Goal: Task Accomplishment & Management: Complete application form

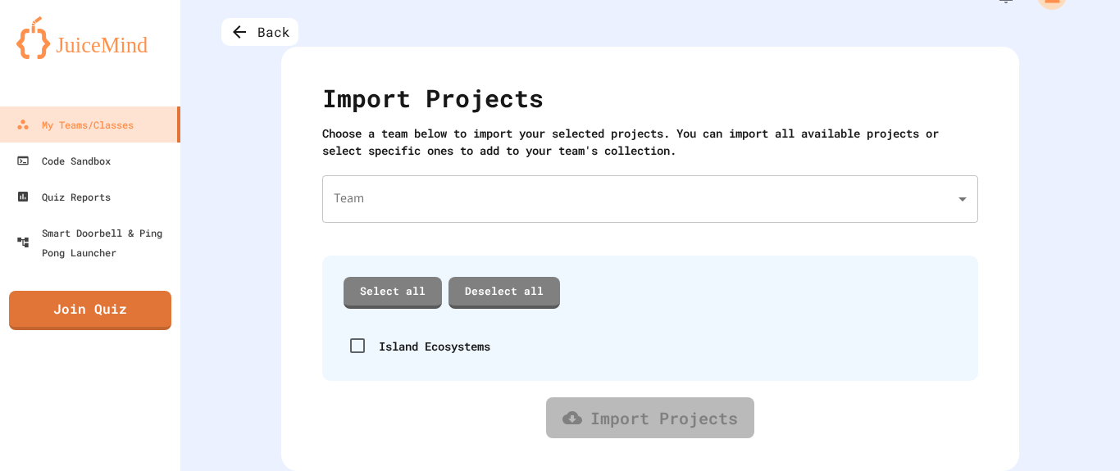
scroll to position [46, 0]
click at [105, 162] on div "Code Sandbox" at bounding box center [62, 161] width 97 height 20
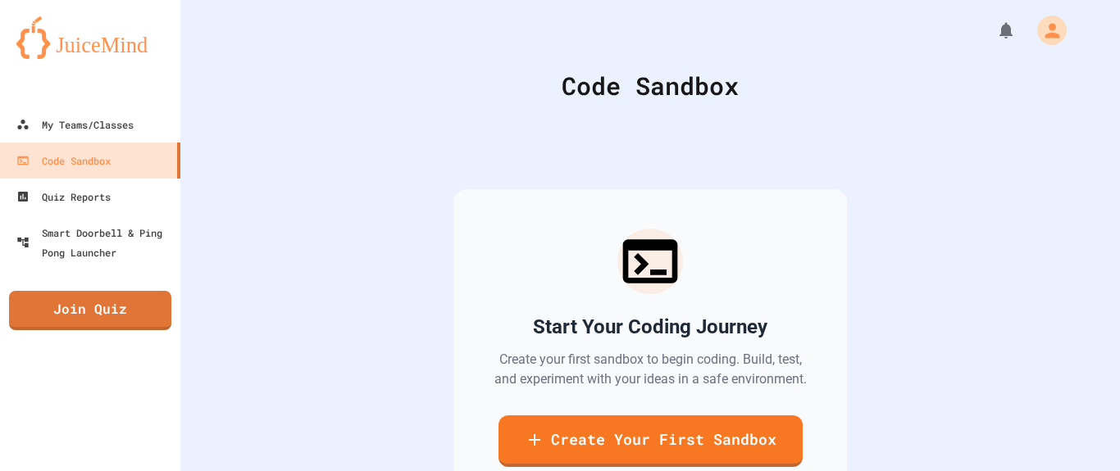
scroll to position [139, 0]
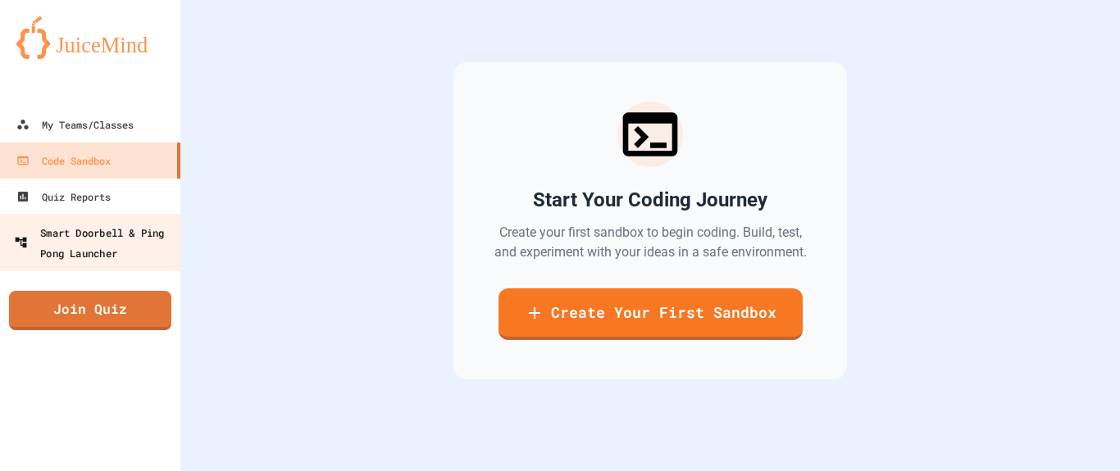
click at [71, 236] on div "Smart Doorbell & Ping Pong Launcher" at bounding box center [95, 242] width 162 height 40
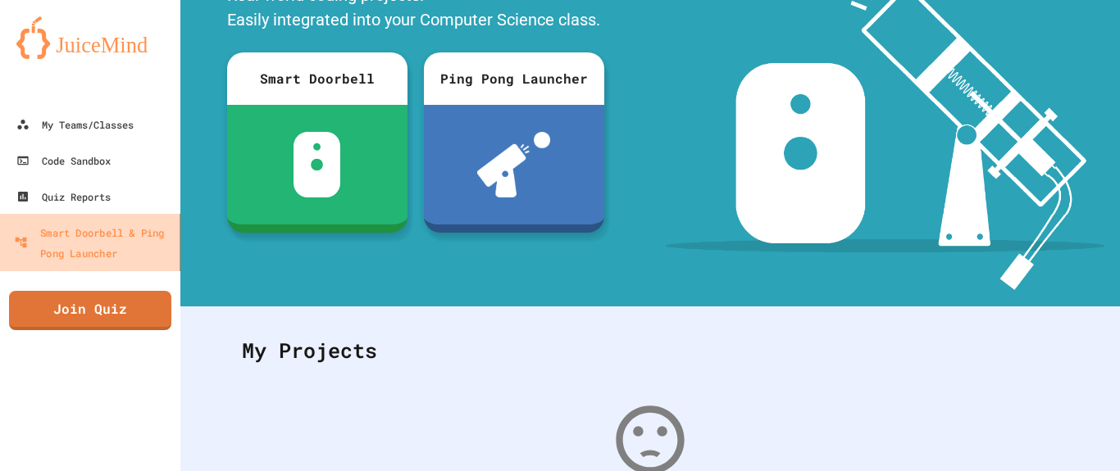
scroll to position [139, 0]
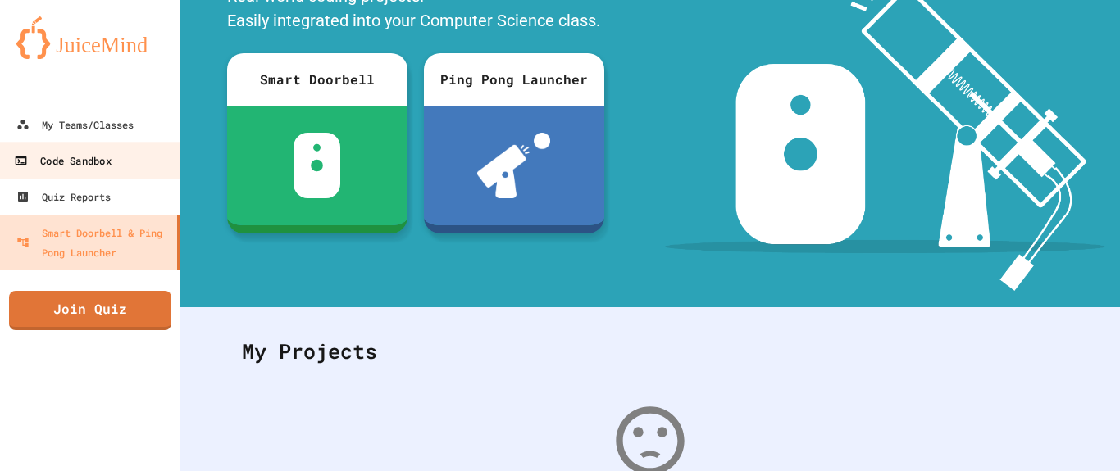
click at [66, 175] on link "Code Sandbox" at bounding box center [91, 160] width 186 height 37
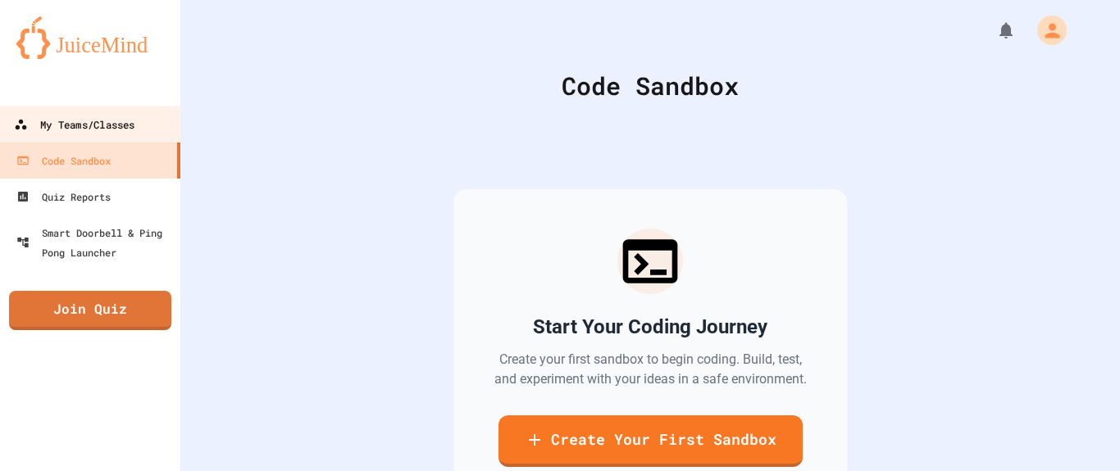
click at [93, 117] on div "My Teams/Classes" at bounding box center [74, 125] width 120 height 20
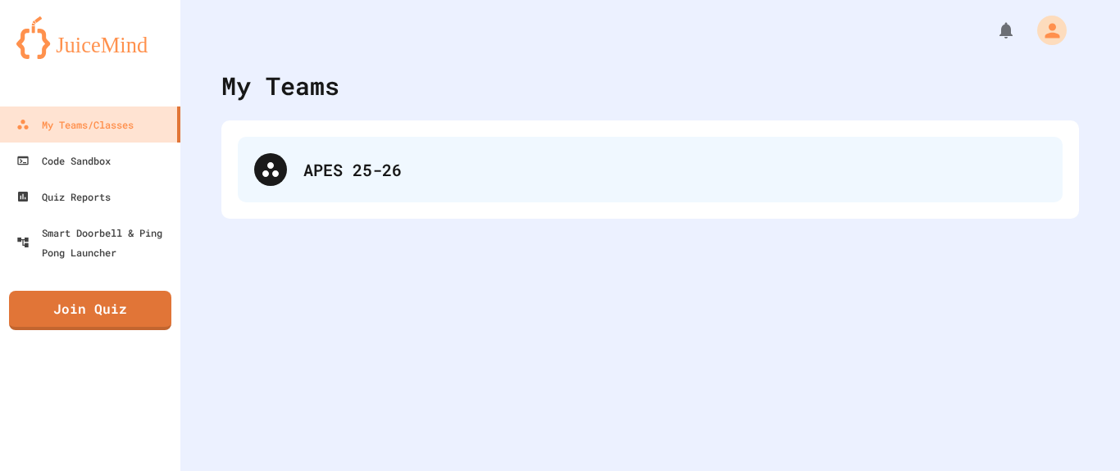
click at [314, 191] on div "APES 25-26" at bounding box center [650, 170] width 824 height 66
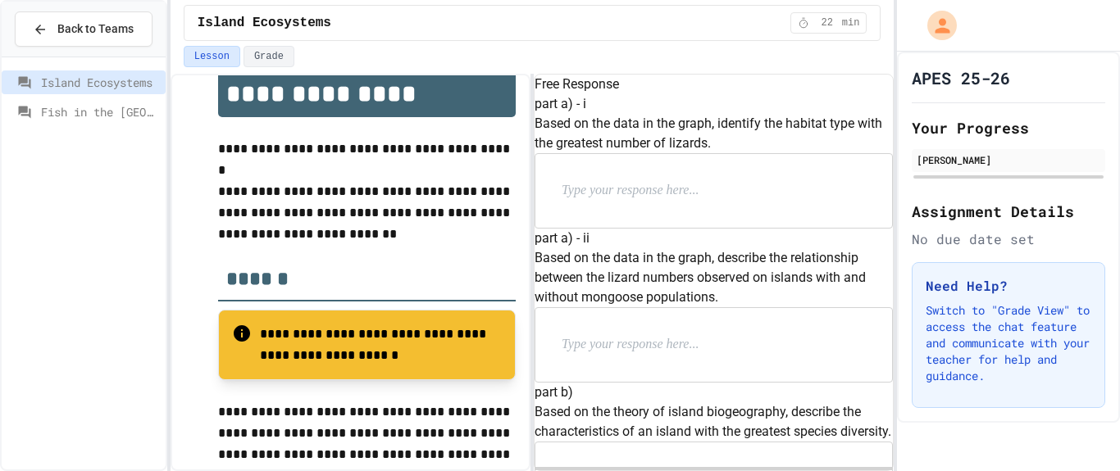
scroll to position [92, 0]
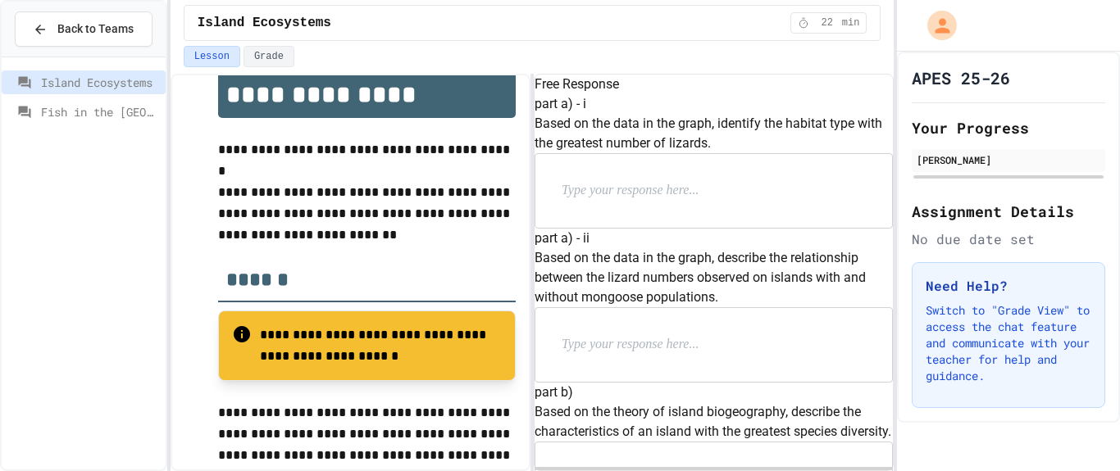
click at [606, 202] on p at bounding box center [667, 190] width 213 height 21
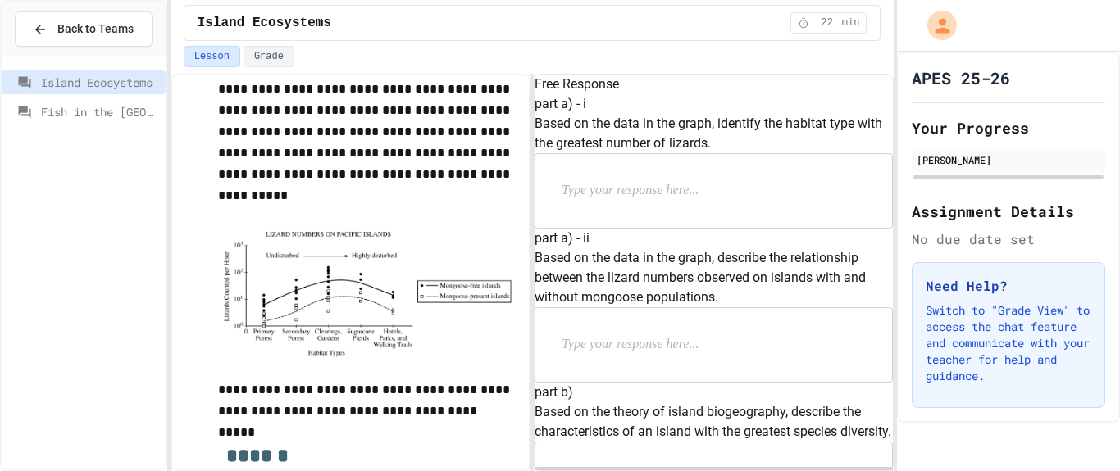
scroll to position [459, 0]
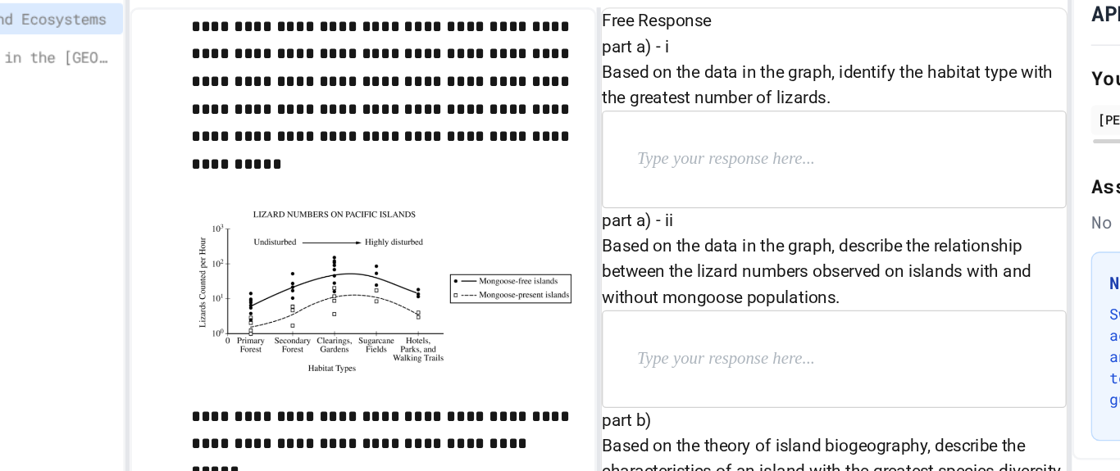
click at [307, 298] on img at bounding box center [367, 292] width 298 height 130
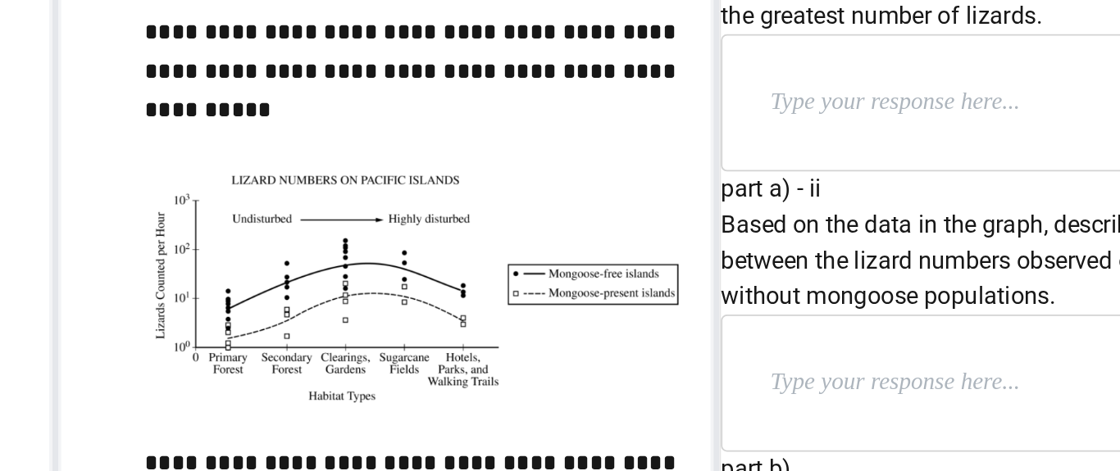
scroll to position [456, 0]
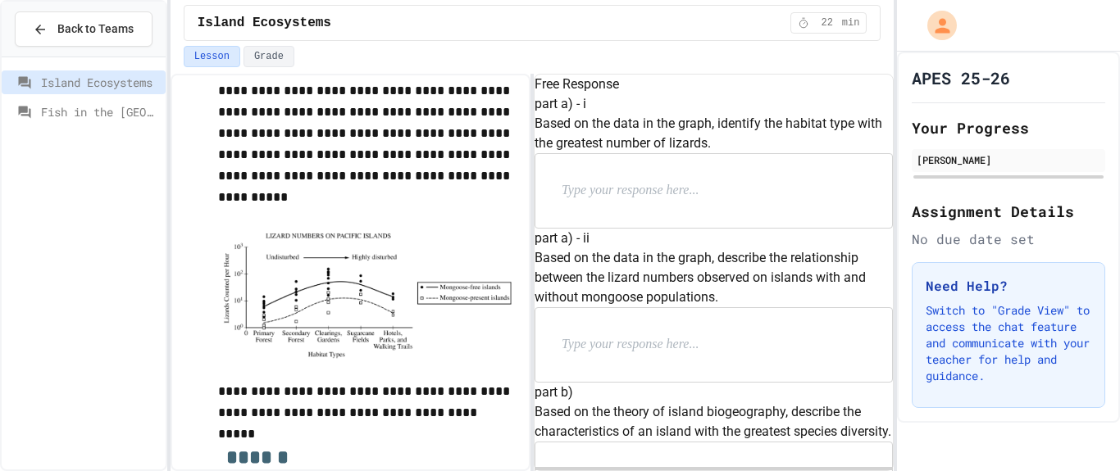
click at [674, 228] on div at bounding box center [713, 191] width 357 height 74
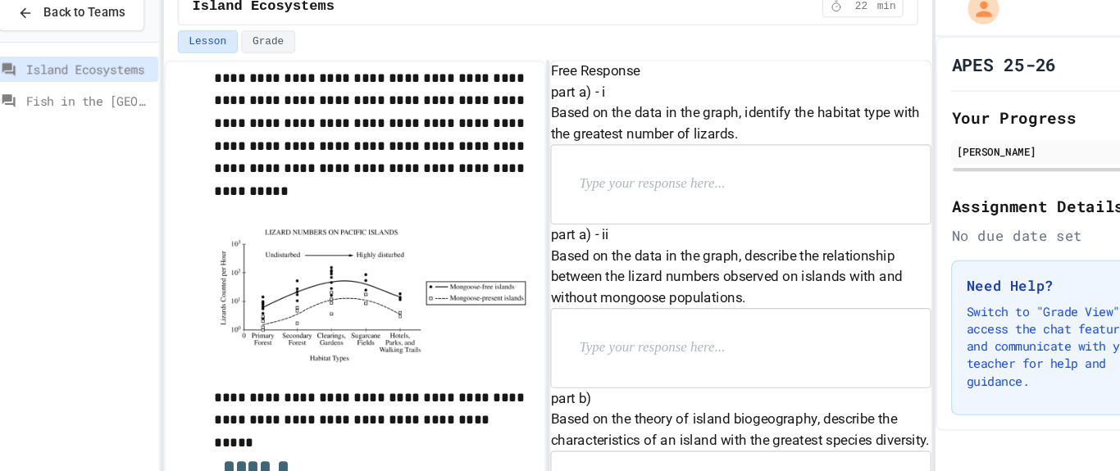
click at [576, 228] on div at bounding box center [713, 191] width 357 height 74
click at [597, 202] on p at bounding box center [667, 190] width 213 height 21
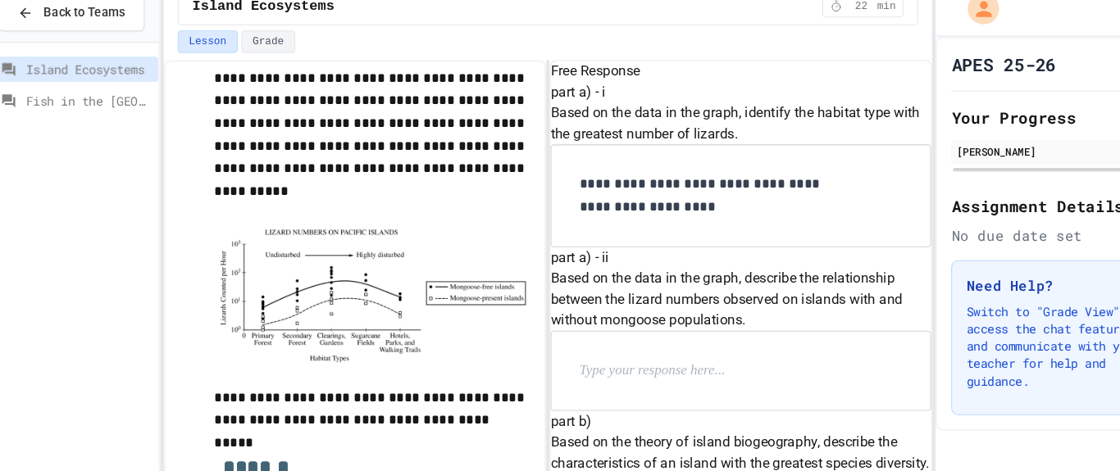
scroll to position [217, 0]
click at [706, 356] on p at bounding box center [667, 366] width 213 height 21
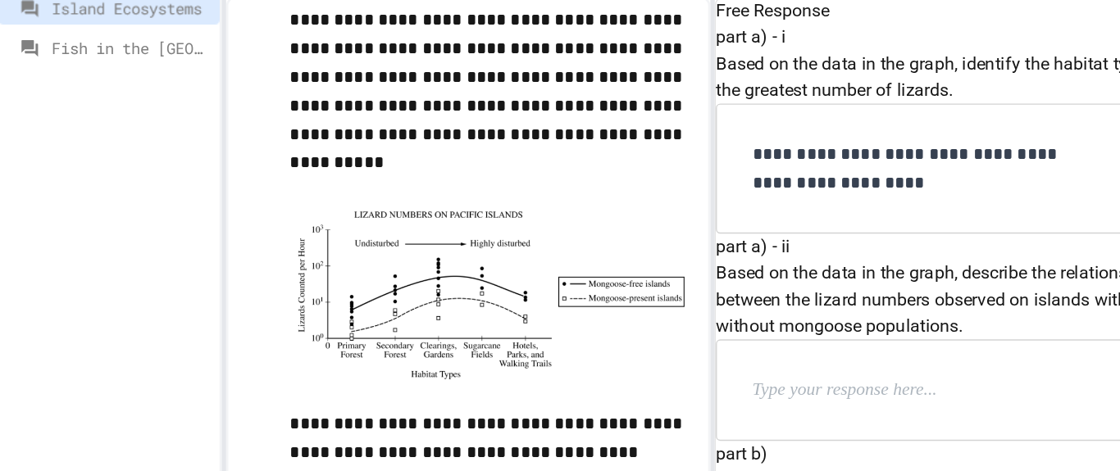
scroll to position [209, 0]
click at [655, 356] on p at bounding box center [667, 366] width 213 height 21
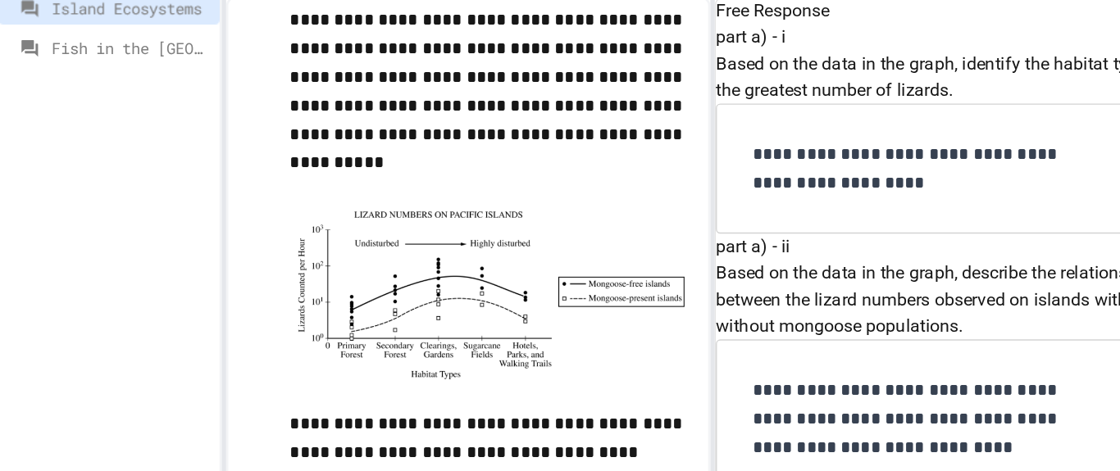
scroll to position [409, 0]
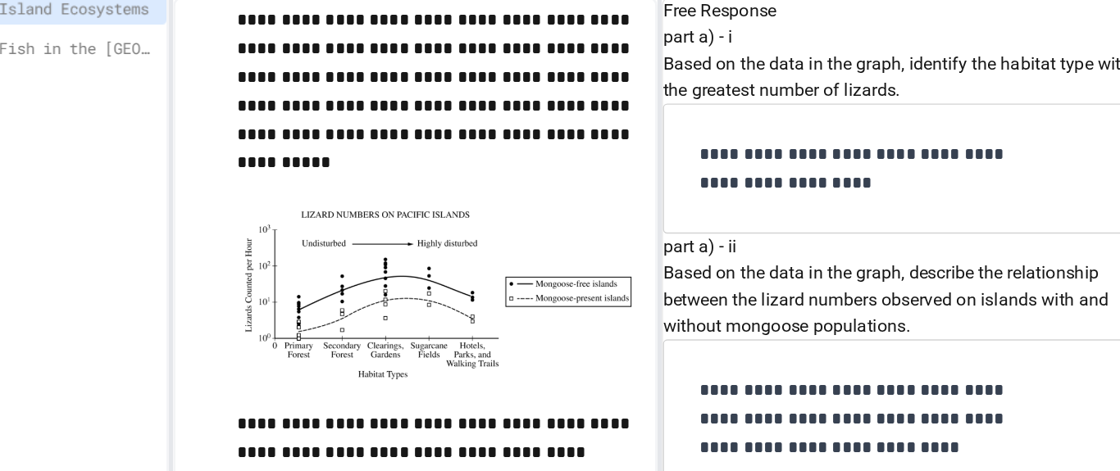
drag, startPoint x: 785, startPoint y: 266, endPoint x: 556, endPoint y: 243, distance: 230.5
copy p "Based on the theory of island biogeography, describe the characteristics of an …"
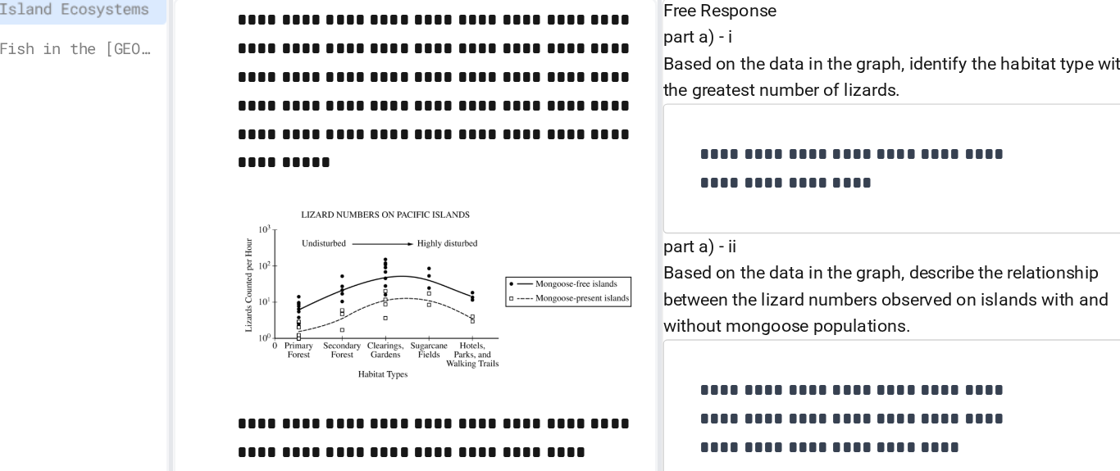
scroll to position [679, 0]
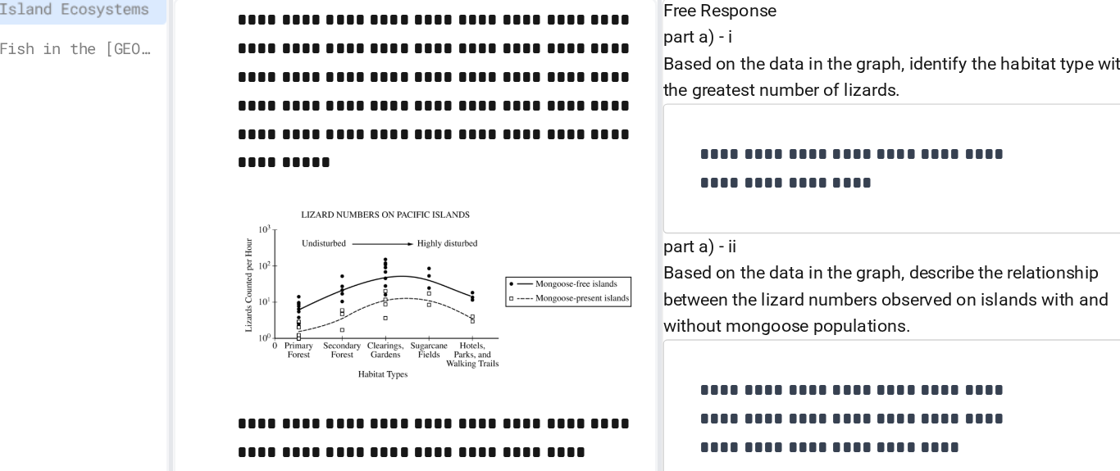
scroll to position [1053, 0]
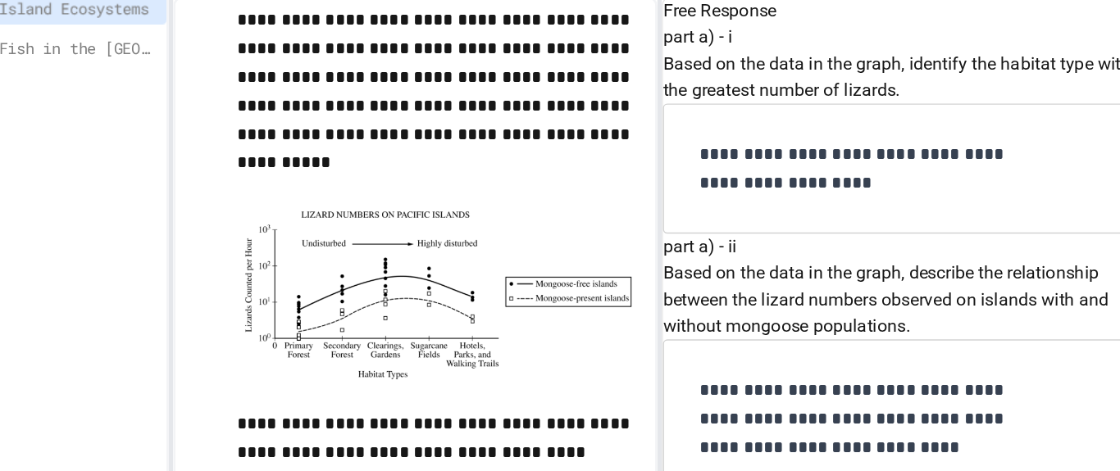
scroll to position [1106, 0]
drag, startPoint x: 737, startPoint y: 222, endPoint x: 579, endPoint y: 213, distance: 158.4
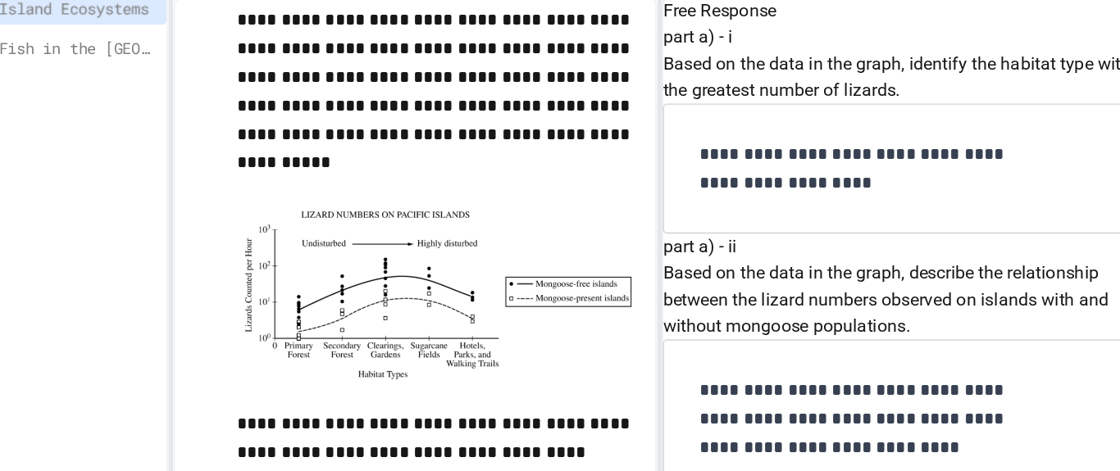
drag, startPoint x: 561, startPoint y: 205, endPoint x: 756, endPoint y: 234, distance: 197.3
copy div "Identify a provisioning ecosystem service provided by primary forests."
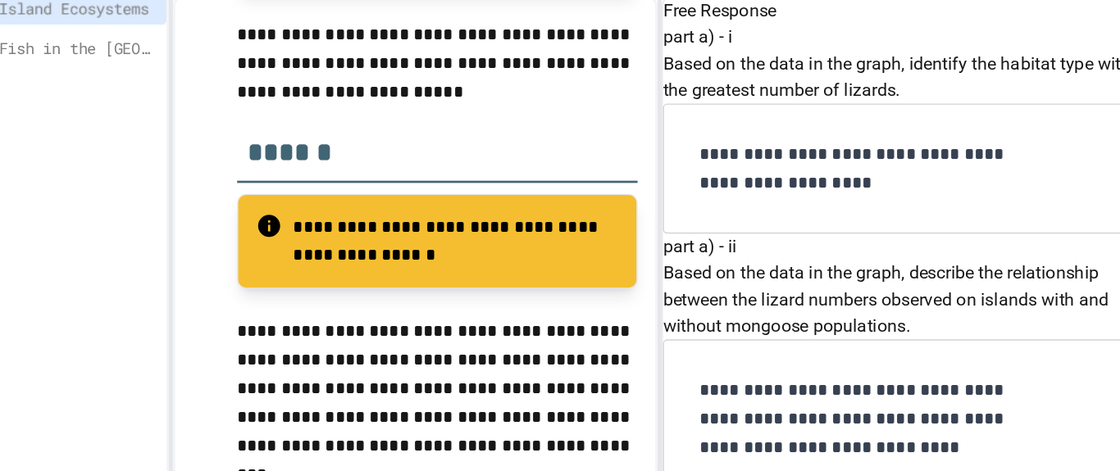
scroll to position [1260, 0]
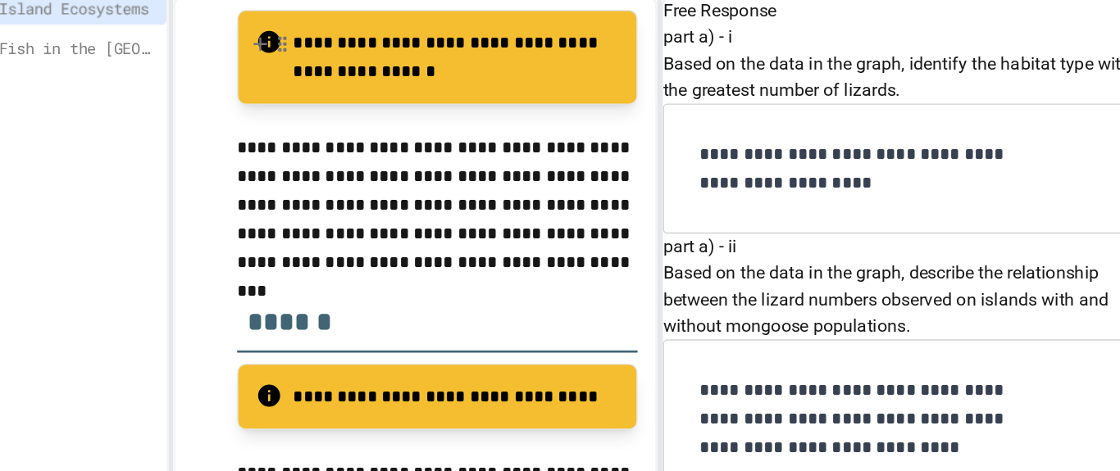
click at [312, 102] on p "**********" at bounding box center [381, 119] width 242 height 43
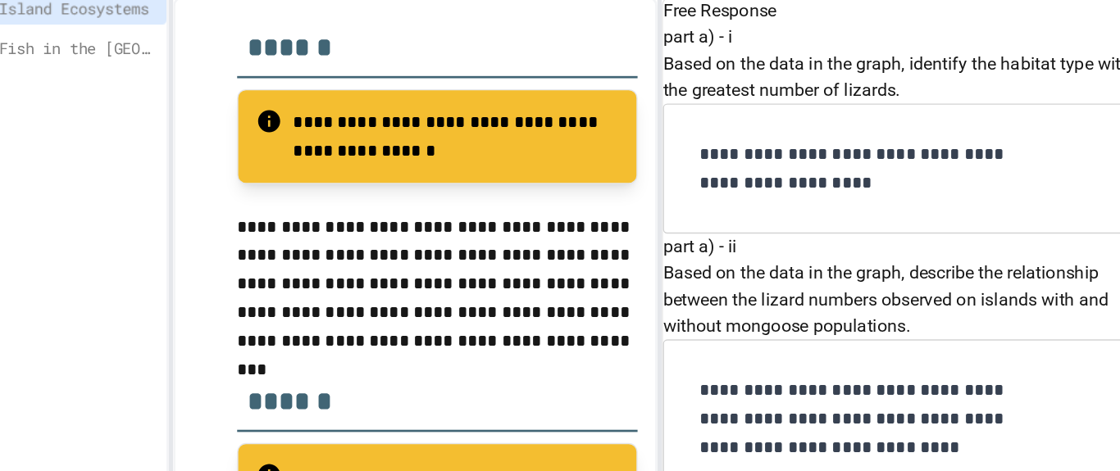
scroll to position [1044, 0]
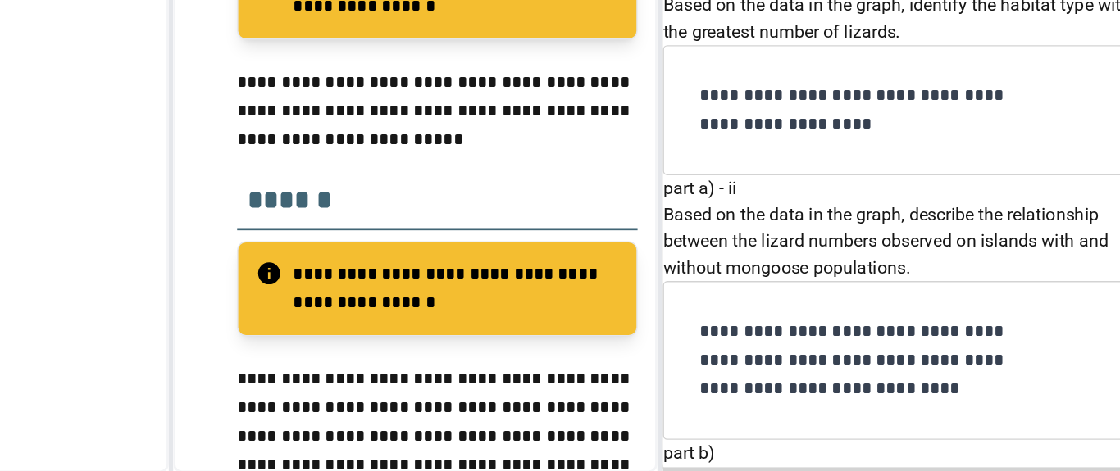
click at [243, 329] on div at bounding box center [242, 334] width 20 height 43
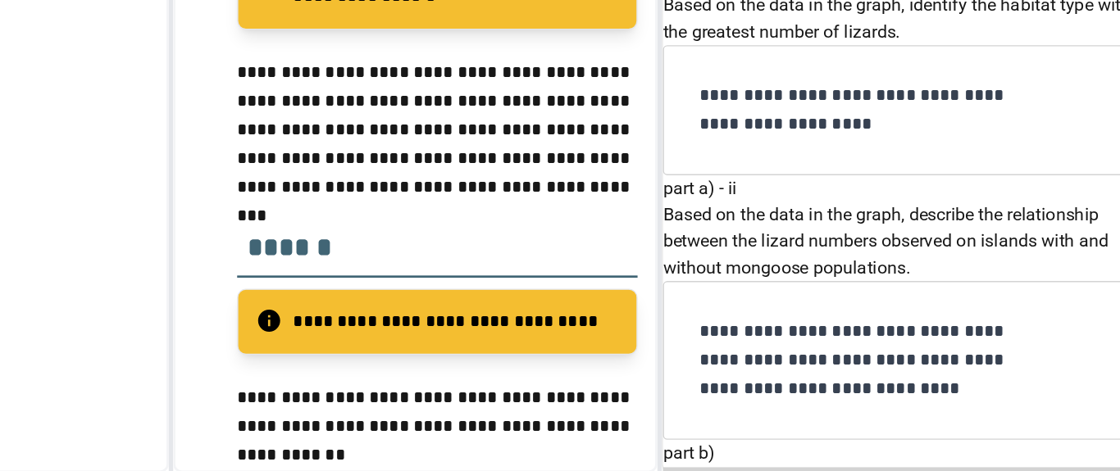
click at [434, 216] on p "**********" at bounding box center [367, 216] width 298 height 107
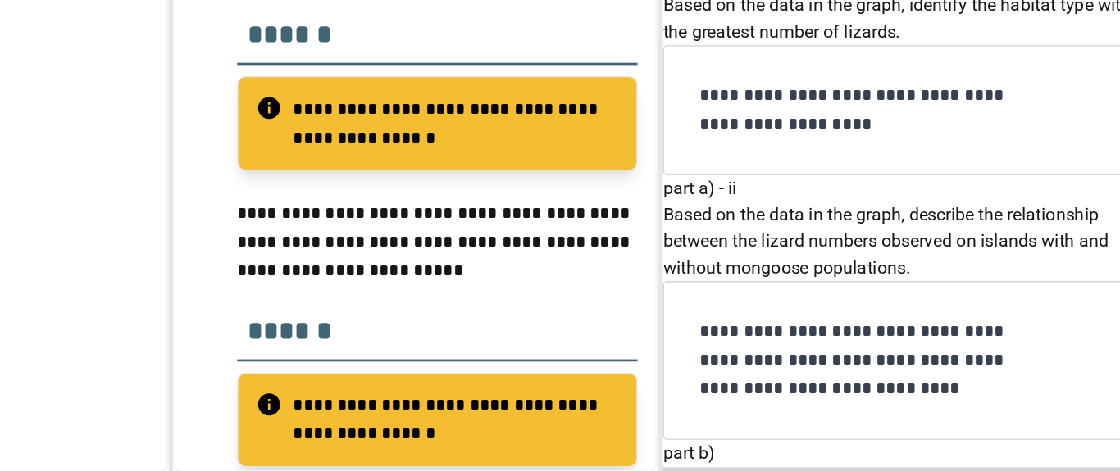
scroll to position [1170, 0]
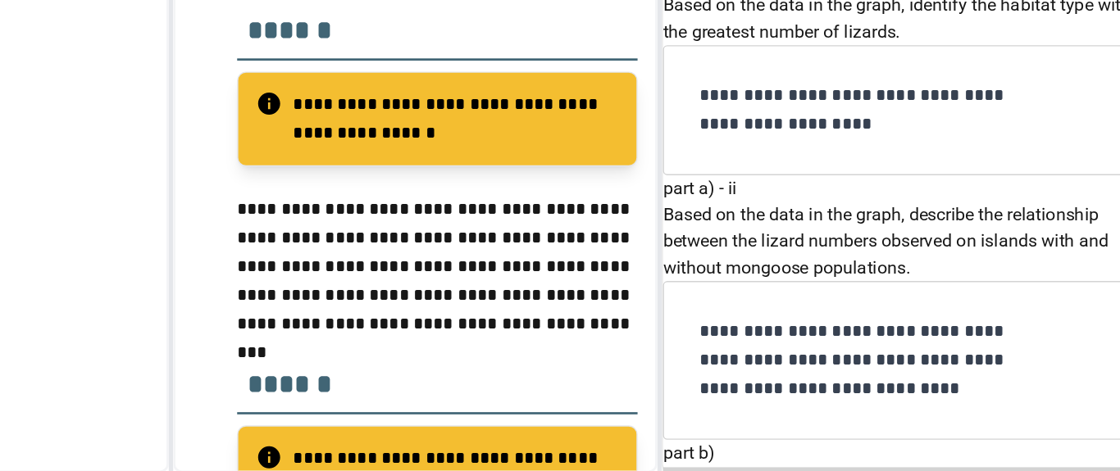
click at [266, 195] on p "**********" at bounding box center [381, 208] width 242 height 43
click at [234, 190] on icon at bounding box center [235, 198] width 15 height 16
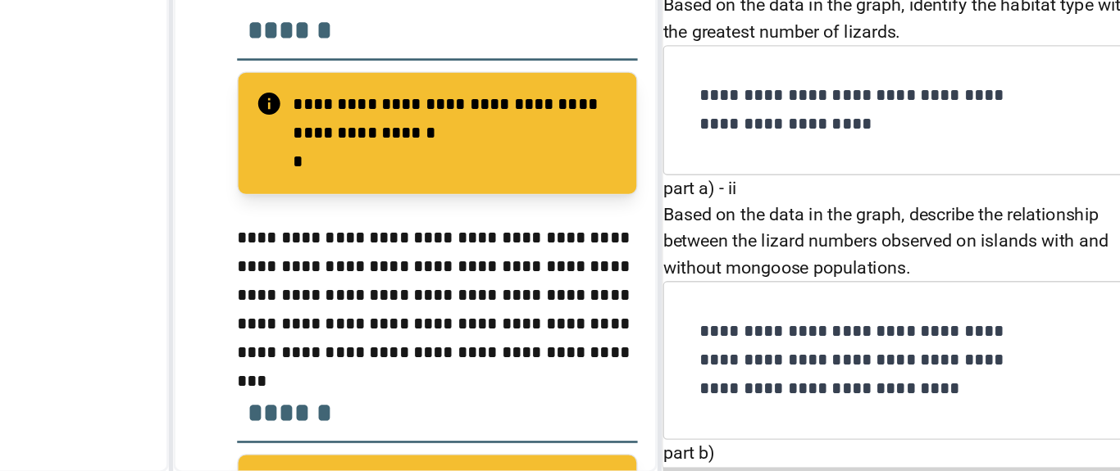
click at [293, 229] on p "*" at bounding box center [381, 239] width 242 height 21
click at [288, 194] on p "**********" at bounding box center [381, 208] width 242 height 43
click at [295, 337] on p "**********" at bounding box center [367, 339] width 298 height 107
click at [381, 335] on p "**********" at bounding box center [367, 339] width 298 height 107
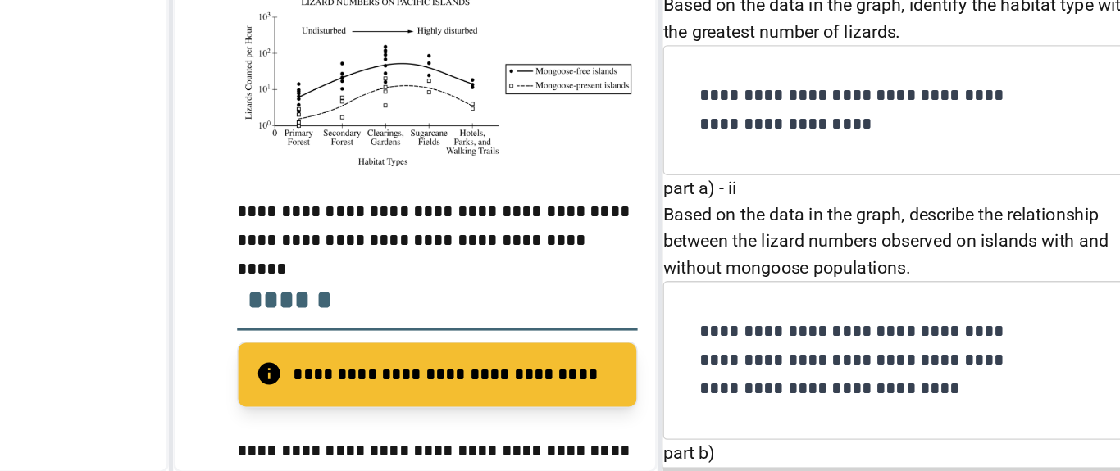
scroll to position [494, 0]
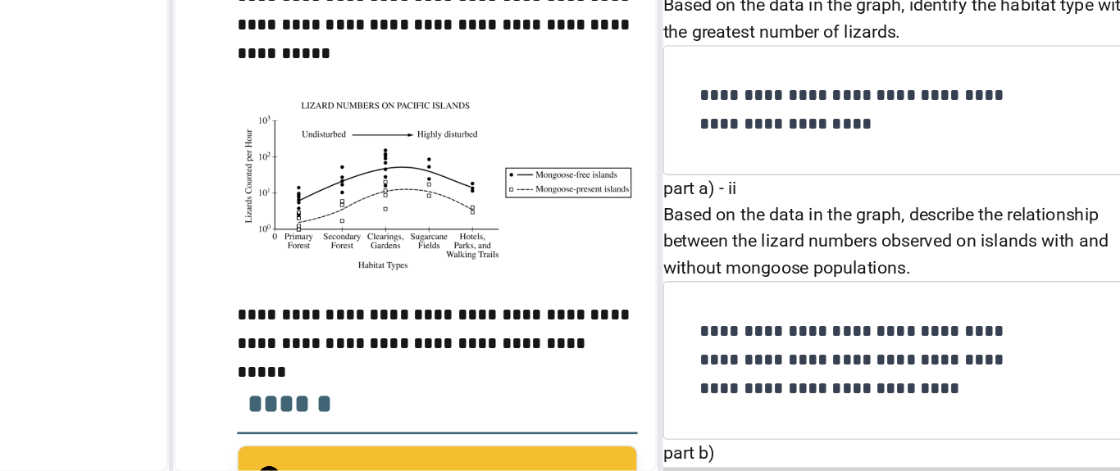
drag, startPoint x: 746, startPoint y: 207, endPoint x: 562, endPoint y: 162, distance: 189.0
copy p "The long-term use of monocultures in commercial sugarcane farming is one cause …"
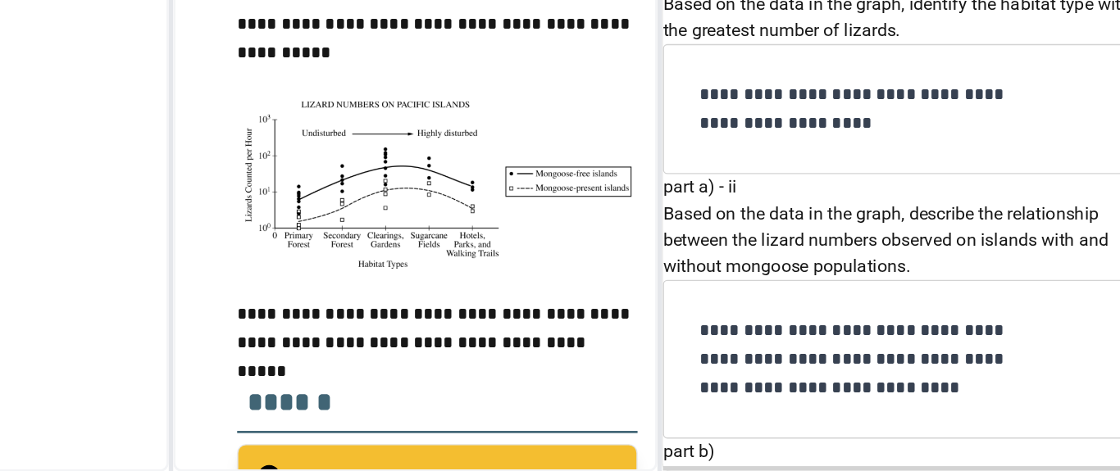
scroll to position [1749, 0]
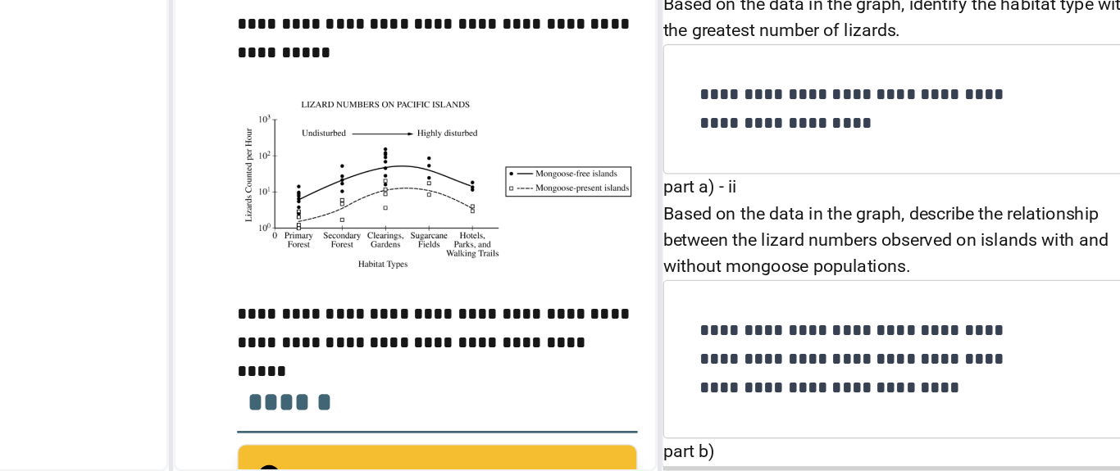
drag, startPoint x: 725, startPoint y: 303, endPoint x: 561, endPoint y: 294, distance: 164.2
copy p "Describe an advantage of crop rotation using legumes on soil fertility."
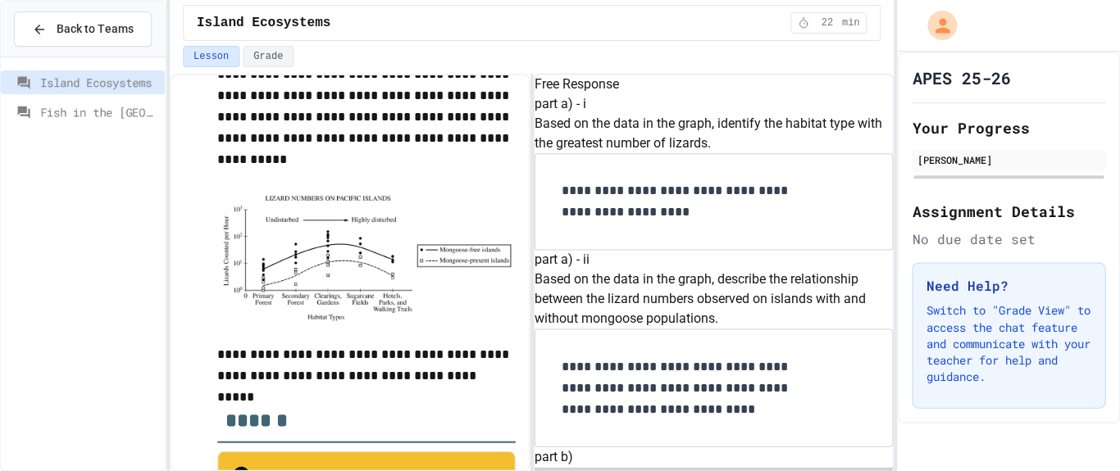
scroll to position [0, 0]
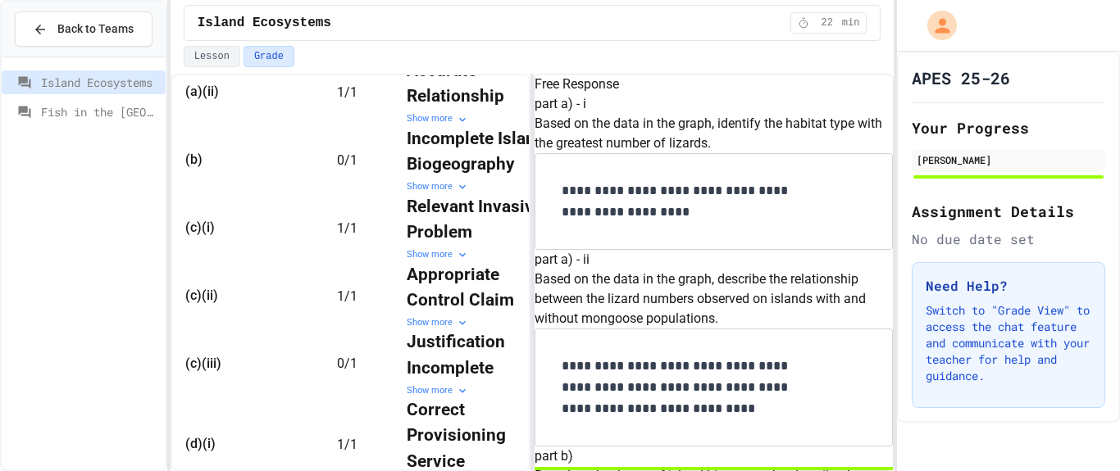
scroll to position [752, 0]
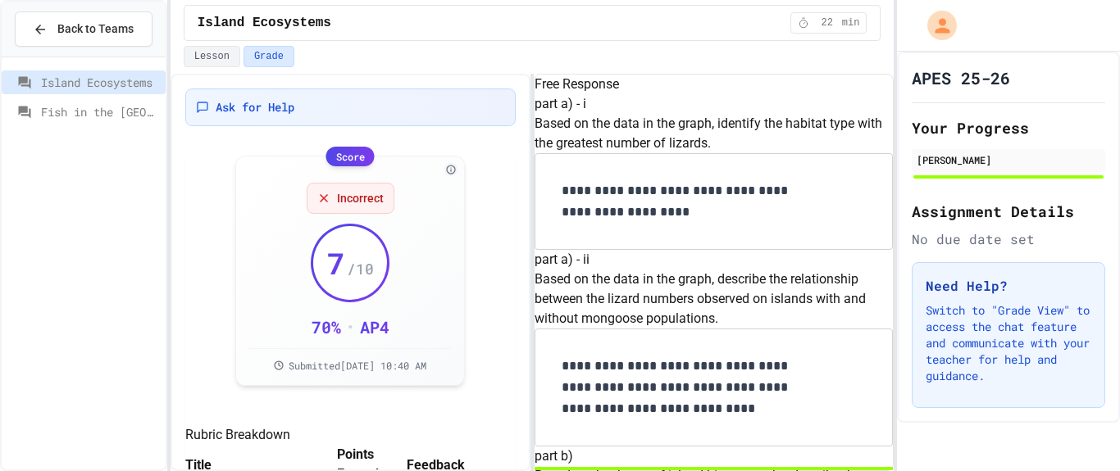
scroll to position [1525, 0]
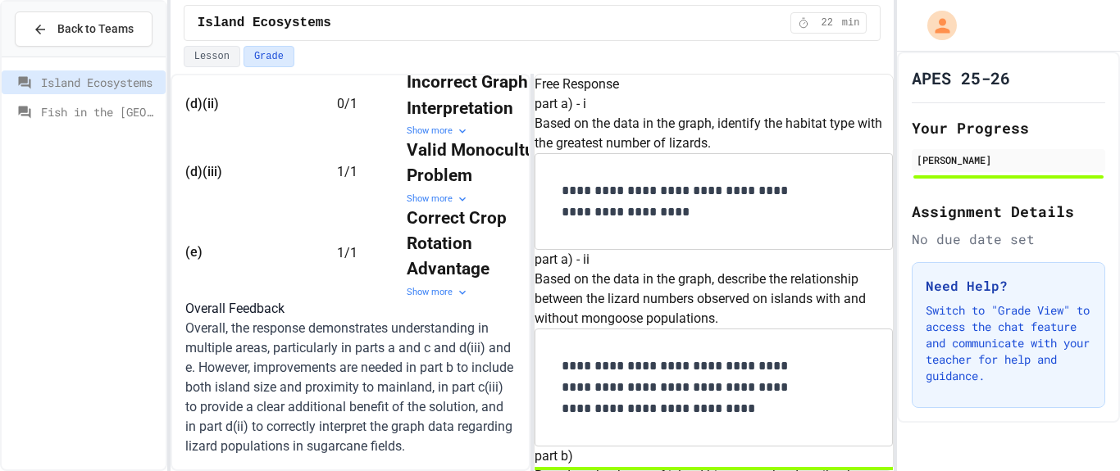
scroll to position [1616, 0]
click at [454, 117] on strong "Incorrect Graph Interpretation" at bounding box center [469, 94] width 125 height 45
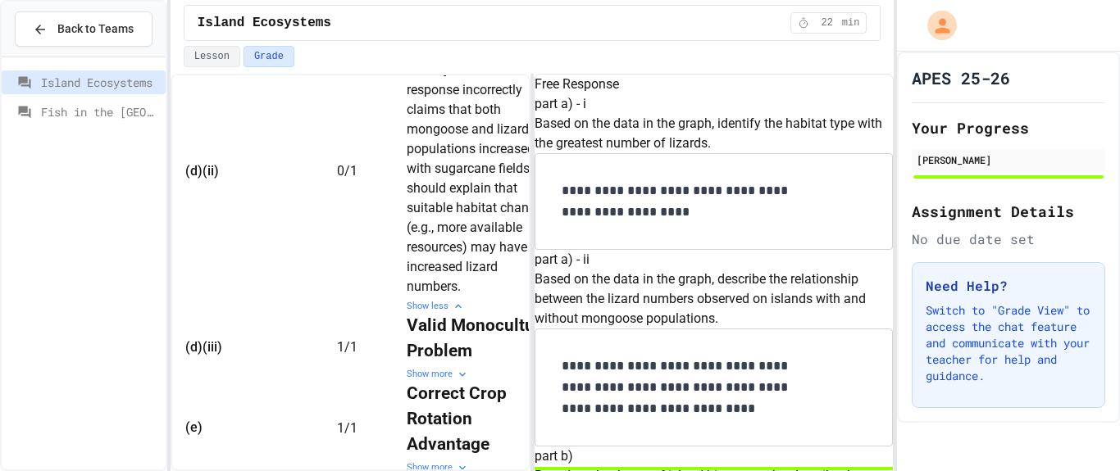
scroll to position [0, 101]
